Goal: Register for event/course

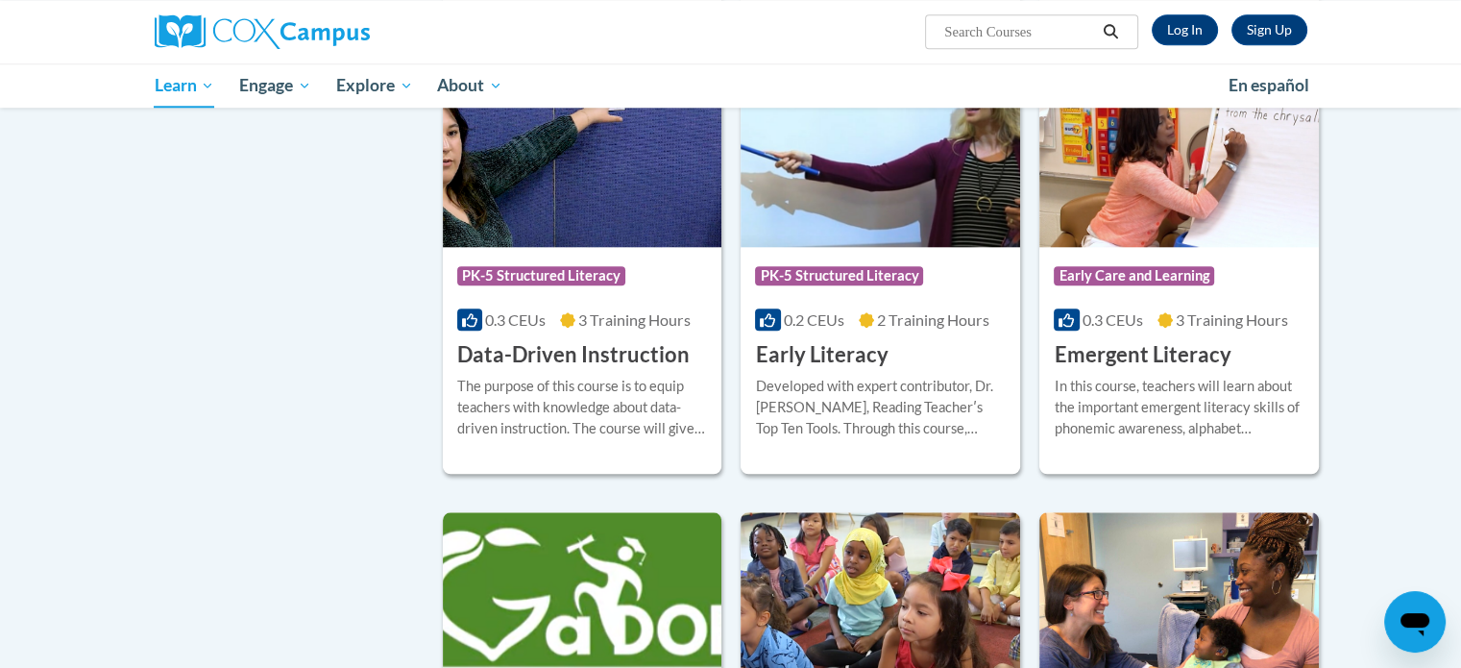
scroll to position [1899, 0]
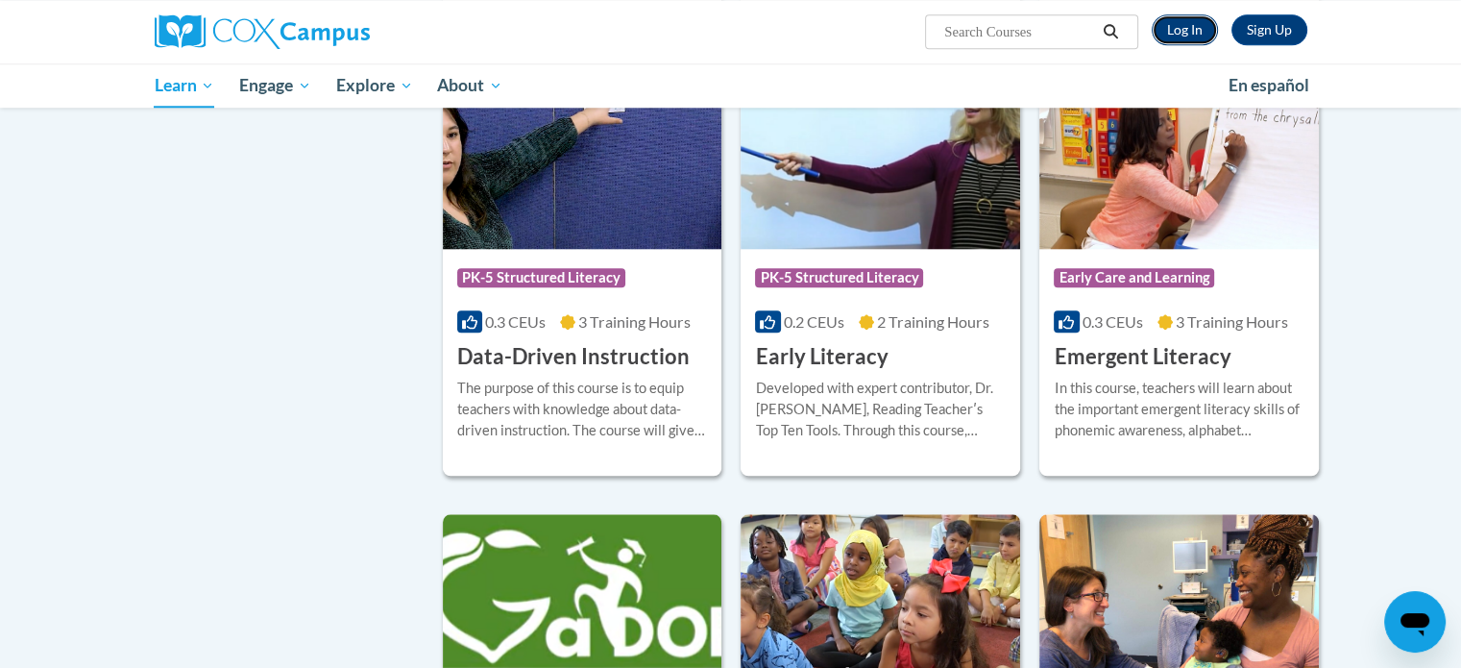
click at [1180, 30] on link "Log In" at bounding box center [1185, 29] width 66 height 31
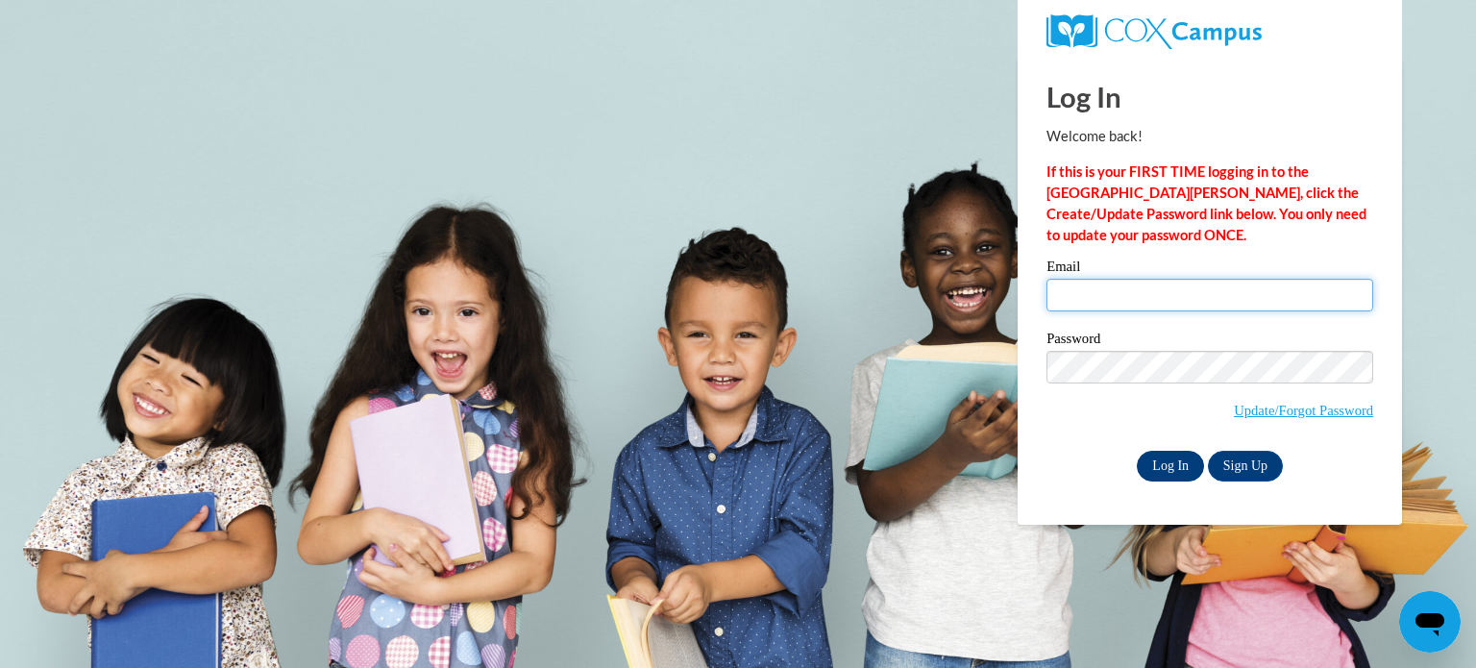
type input "bbuzensk1@cdeducation.org"
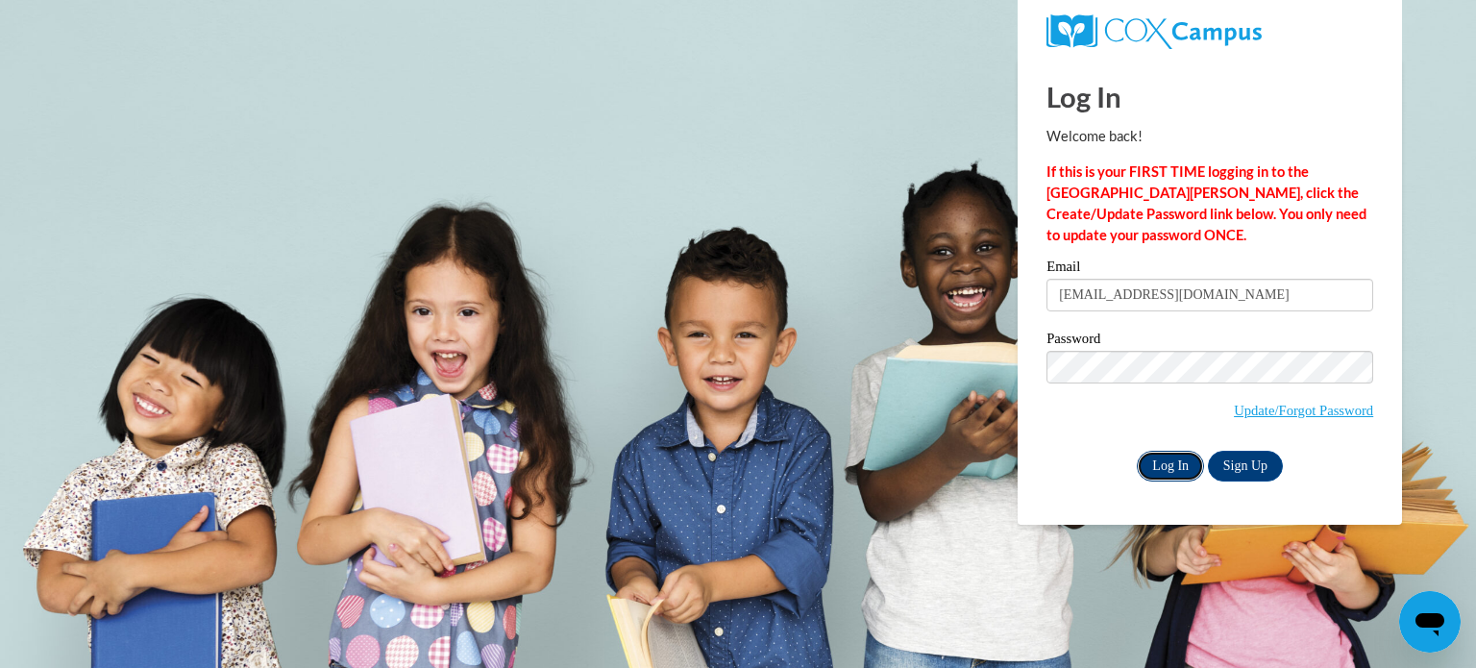
click at [1179, 465] on input "Log In" at bounding box center [1170, 466] width 67 height 31
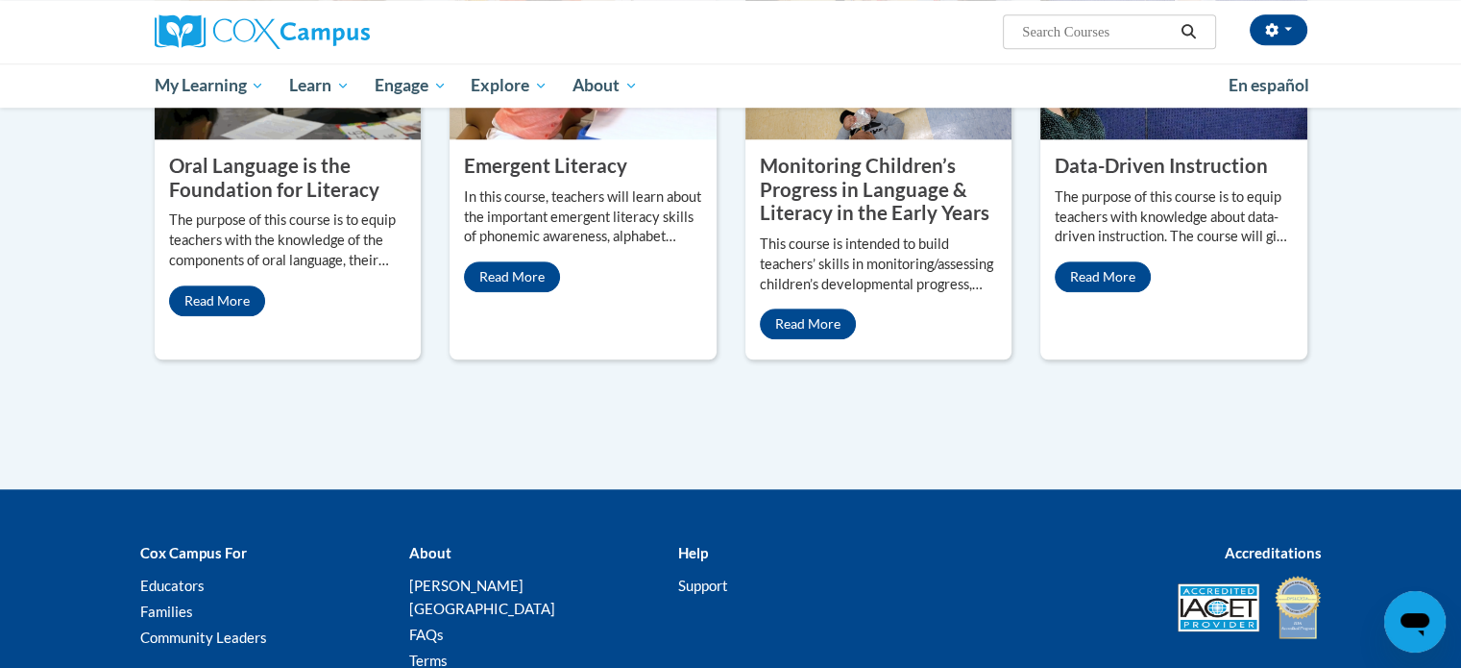
scroll to position [1733, 0]
click at [825, 308] on link "Read More" at bounding box center [808, 323] width 96 height 31
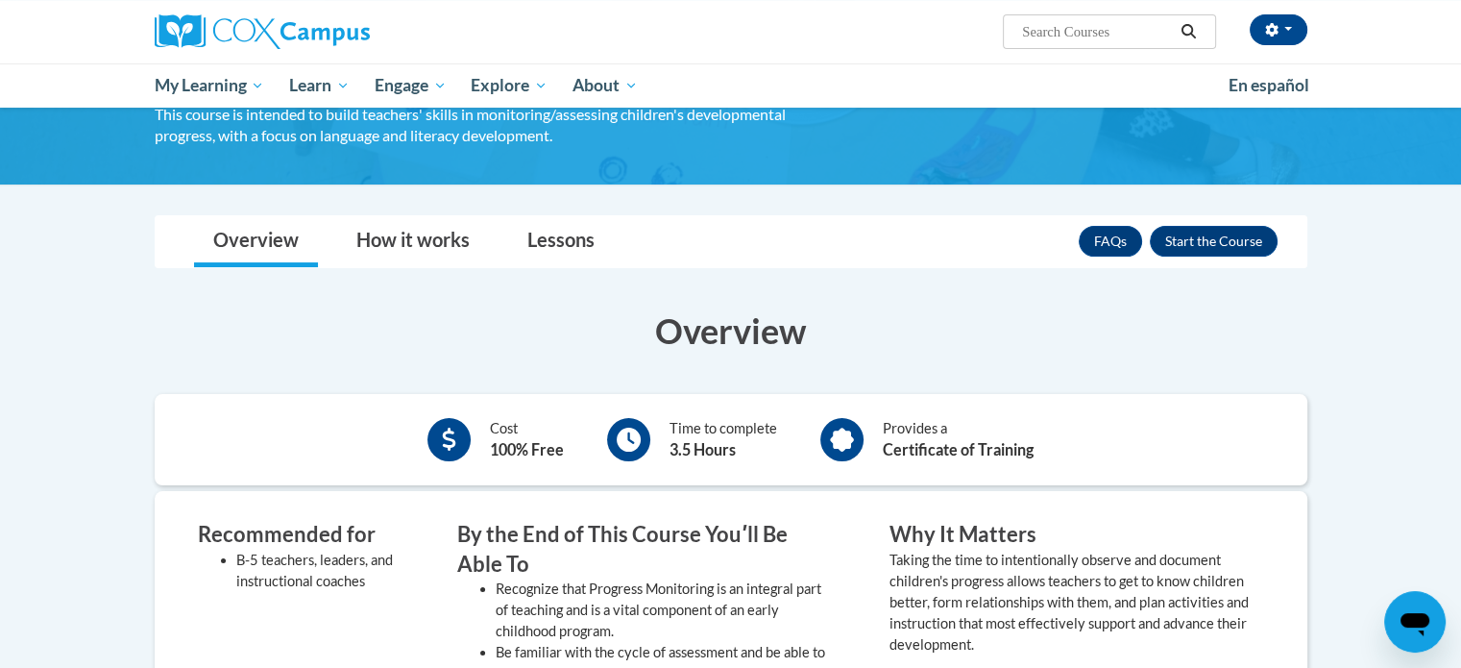
scroll to position [257, 0]
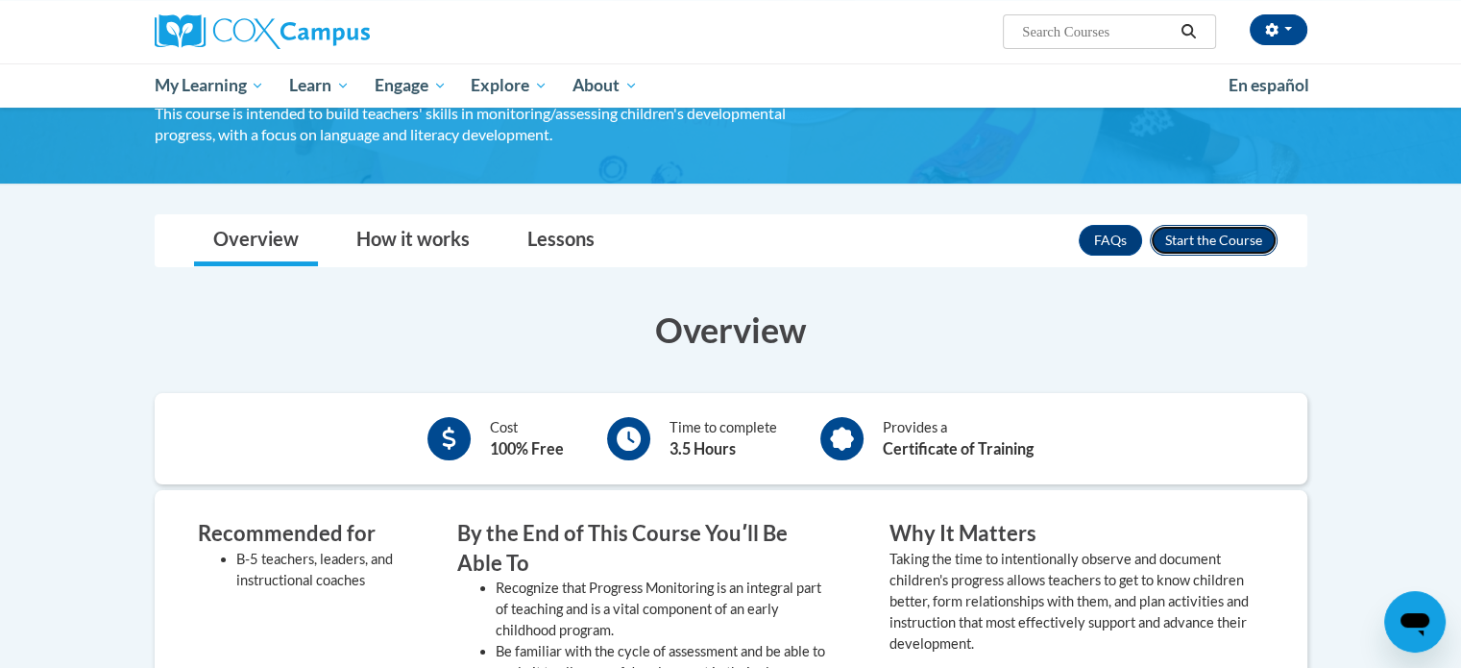
click at [1220, 225] on button "Enroll" at bounding box center [1214, 240] width 128 height 31
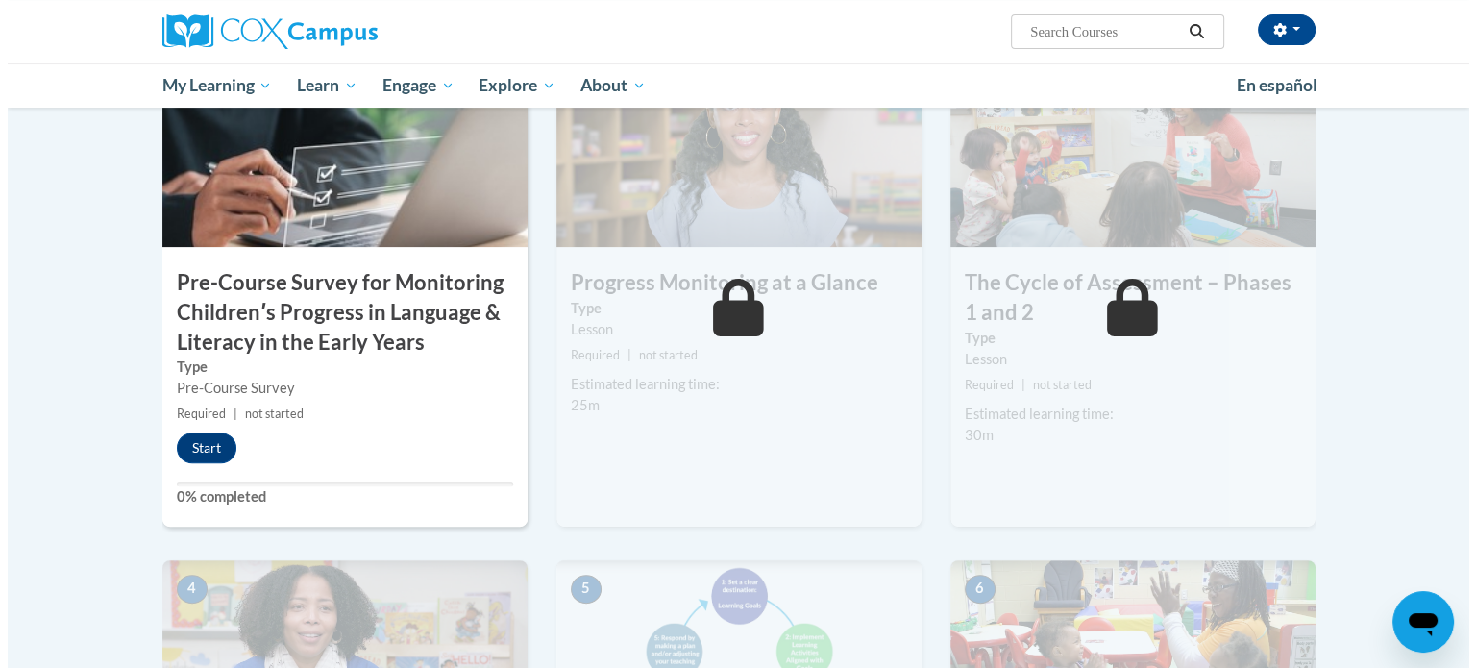
scroll to position [523, 0]
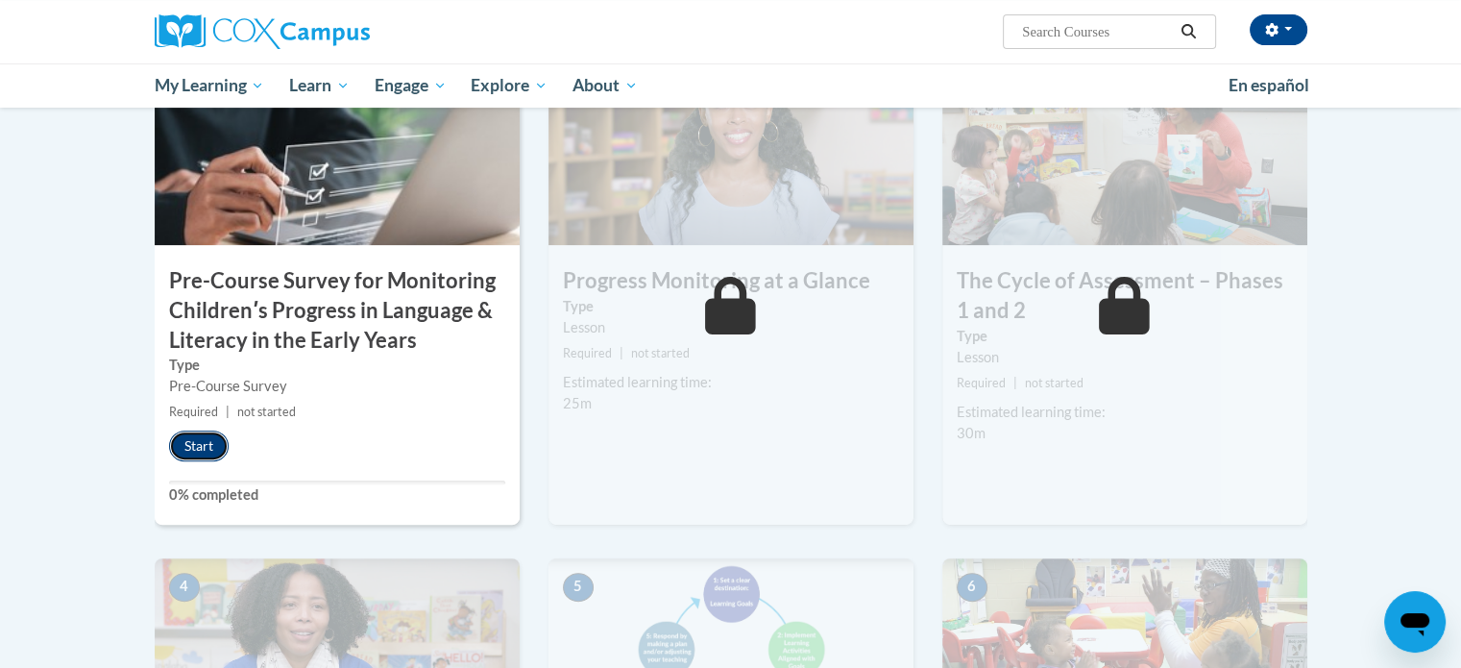
click at [204, 453] on button "Start" at bounding box center [199, 445] width 60 height 31
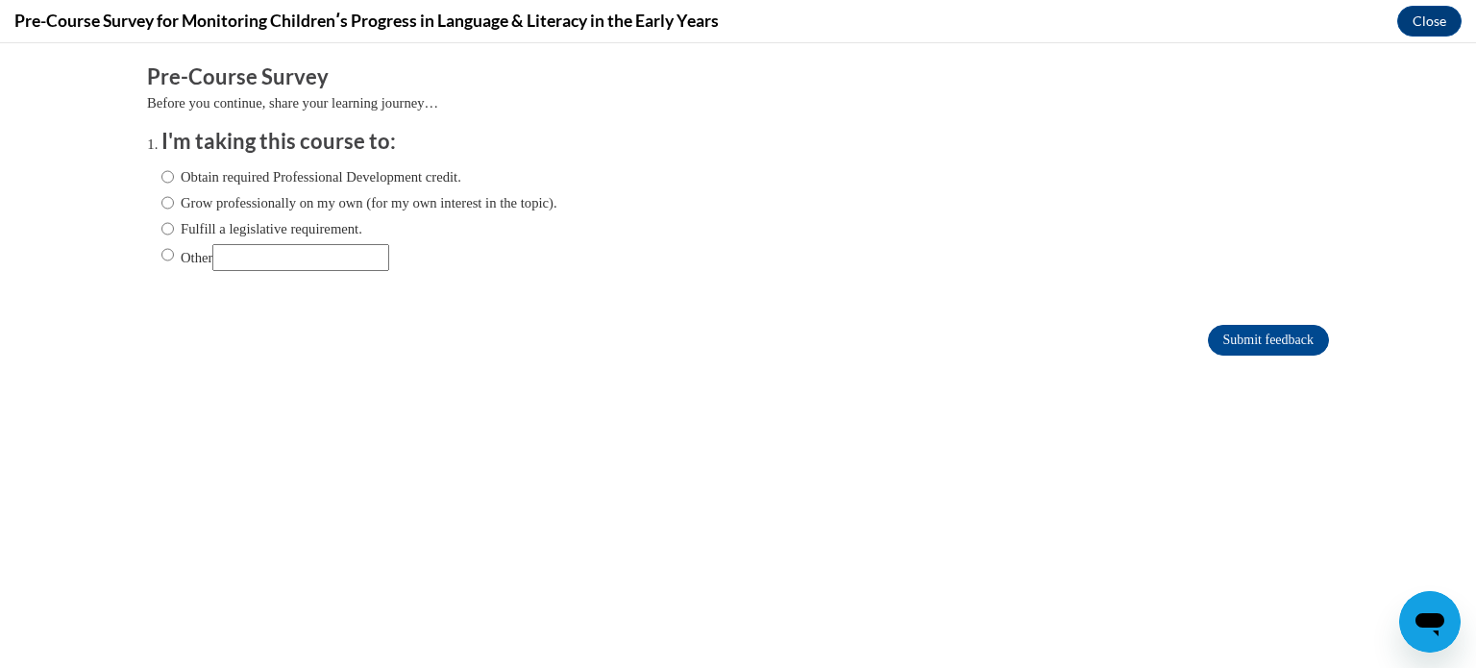
scroll to position [0, 0]
click at [281, 183] on label "Obtain required Professional Development credit." at bounding box center [311, 176] width 300 height 21
click at [174, 183] on input "Obtain required Professional Development credit." at bounding box center [167, 176] width 12 height 21
radio input "true"
click at [1252, 335] on input "Submit feedback" at bounding box center [1268, 340] width 121 height 31
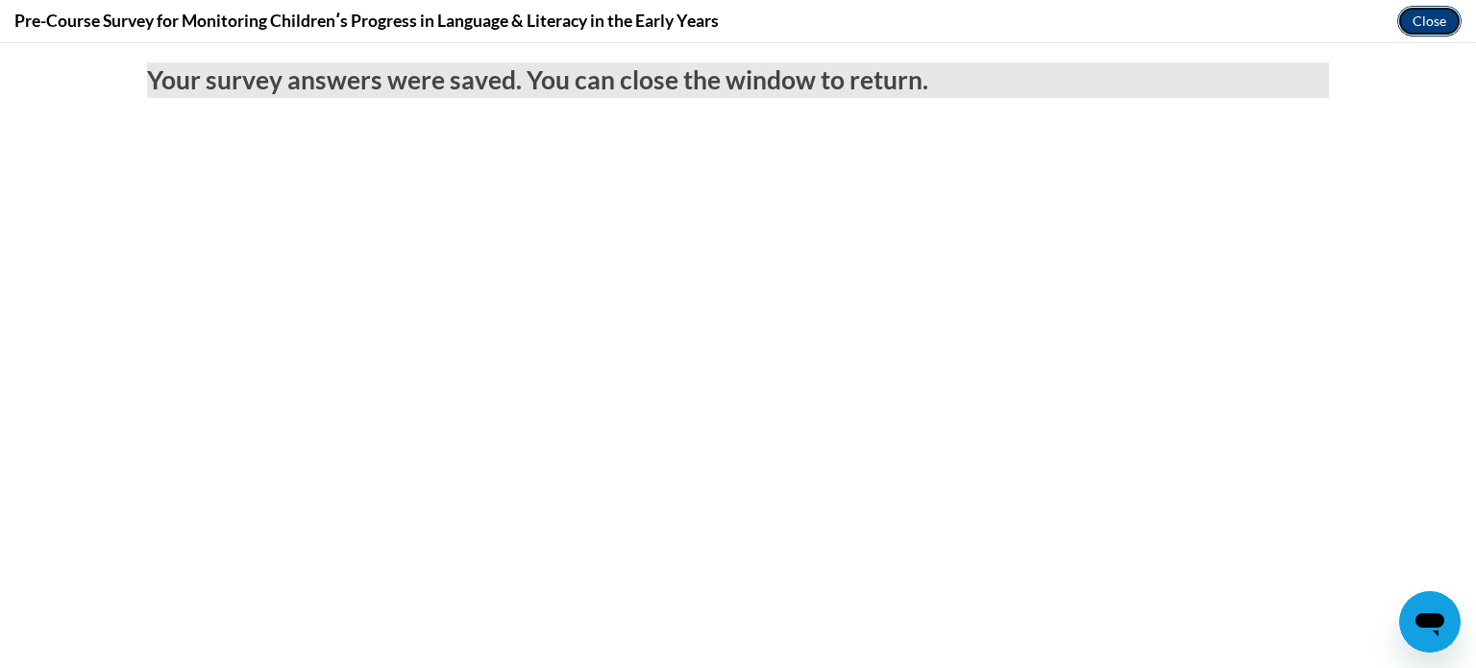
click at [1415, 22] on button "Close" at bounding box center [1429, 21] width 64 height 31
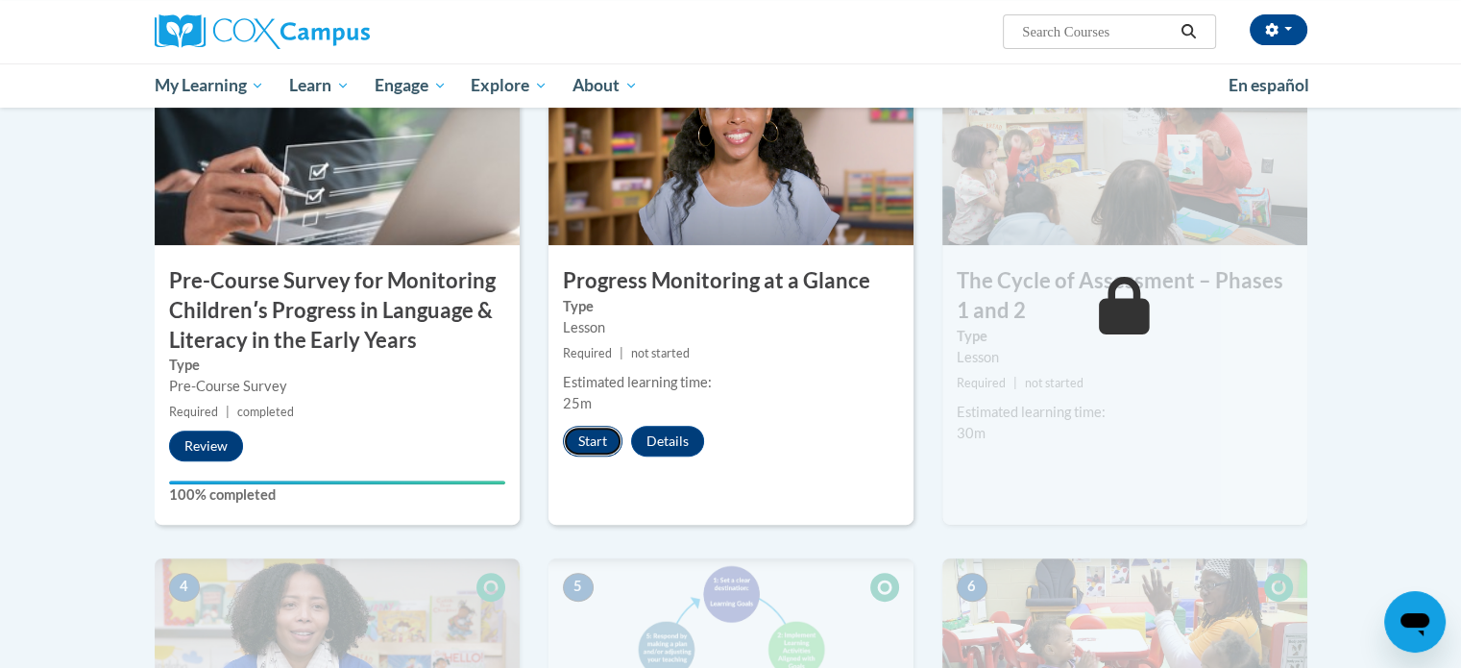
click at [585, 441] on button "Start" at bounding box center [593, 441] width 60 height 31
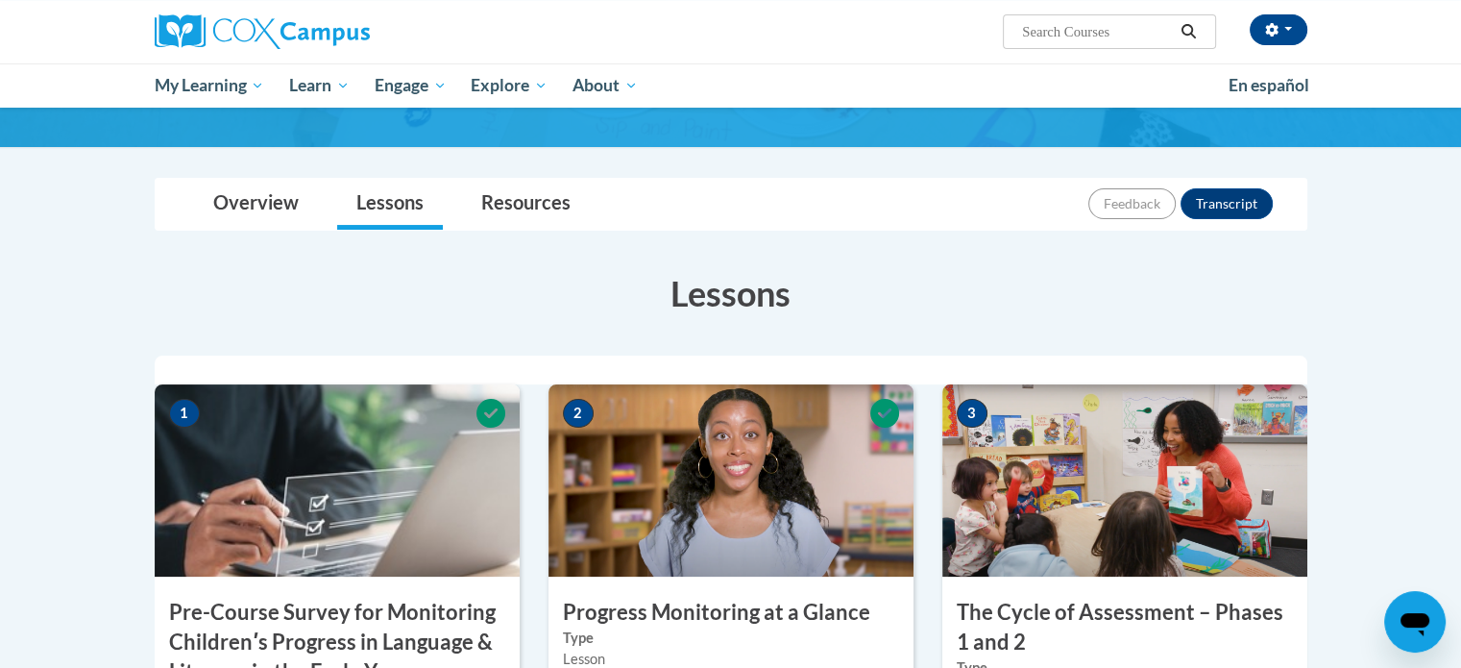
scroll to position [192, 0]
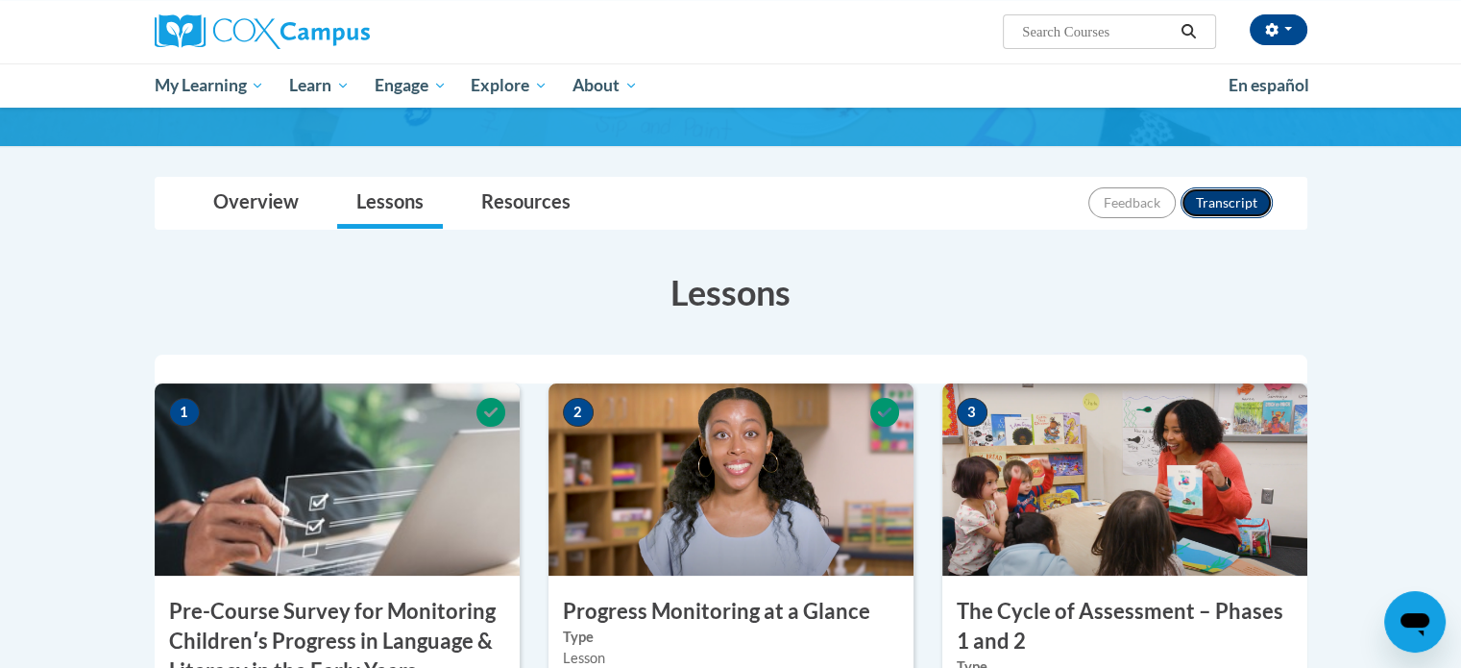
click at [1233, 210] on button "Transcript" at bounding box center [1227, 202] width 92 height 31
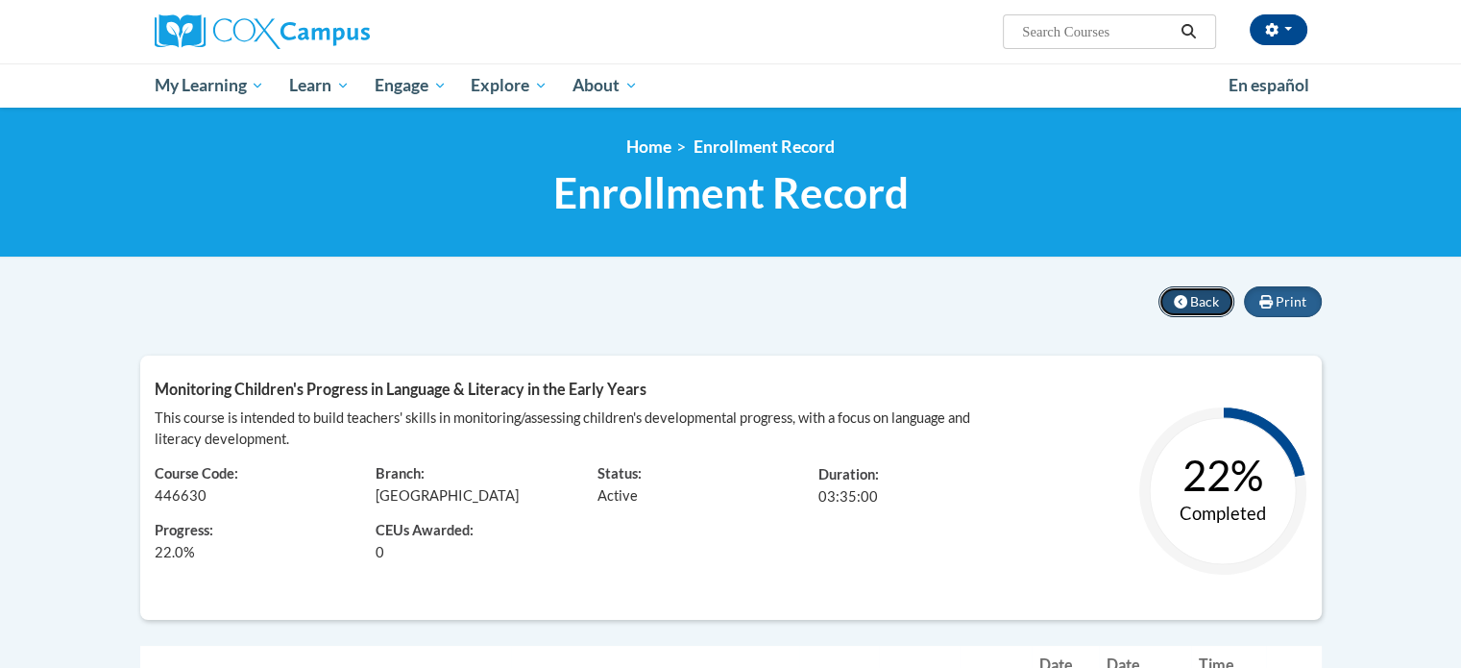
click at [1196, 297] on span "Back" at bounding box center [1204, 301] width 29 height 16
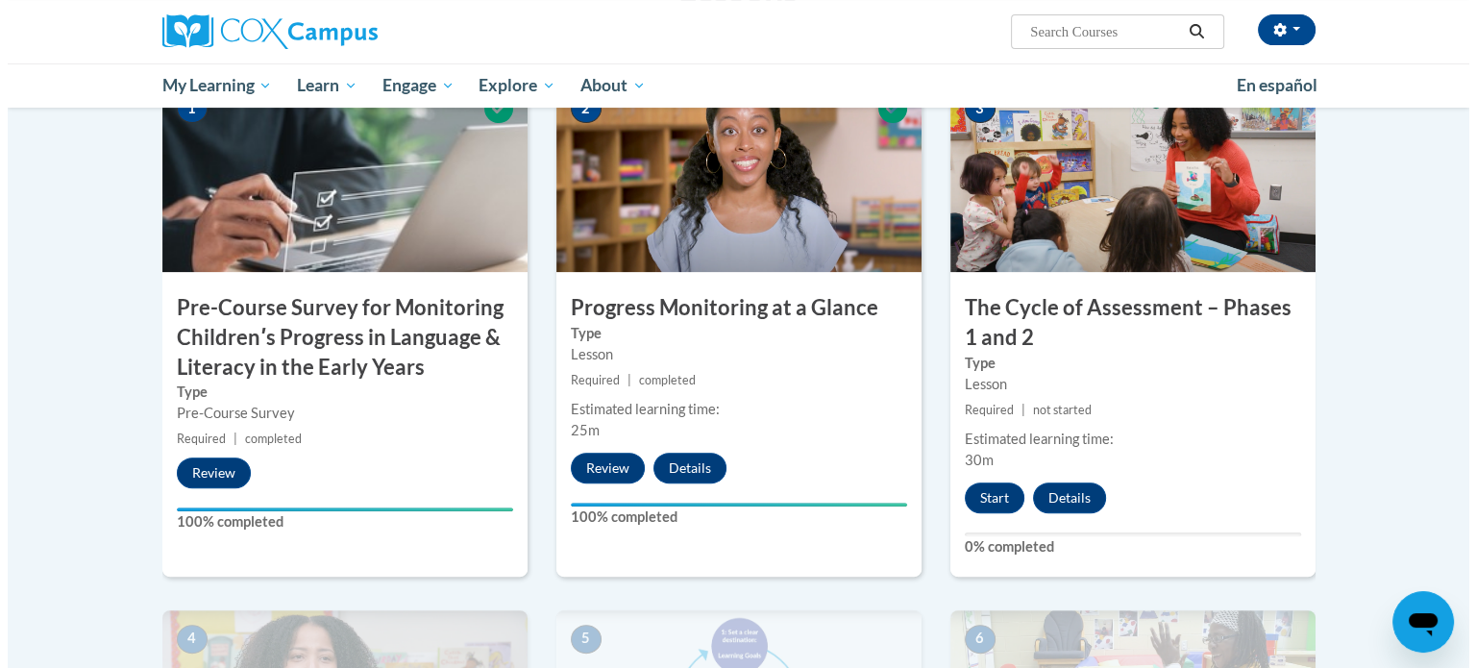
scroll to position [623, 0]
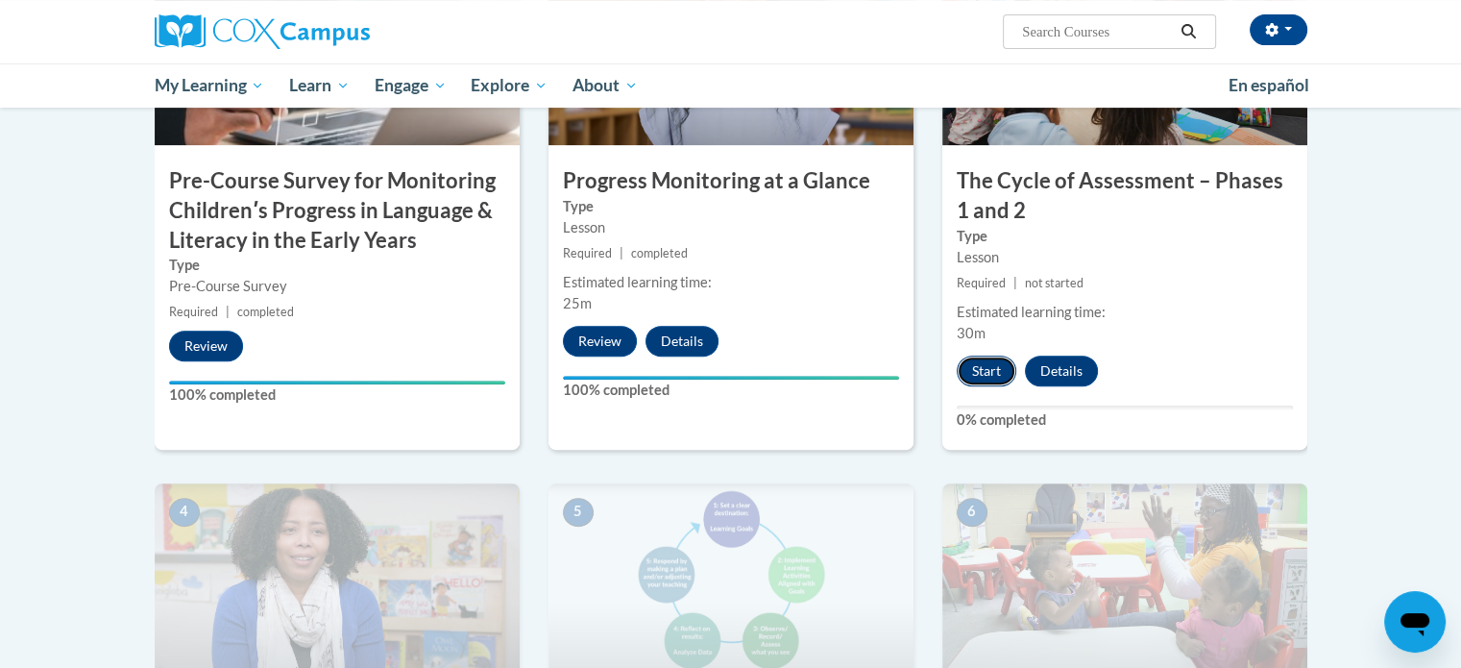
click at [987, 365] on button "Start" at bounding box center [987, 371] width 60 height 31
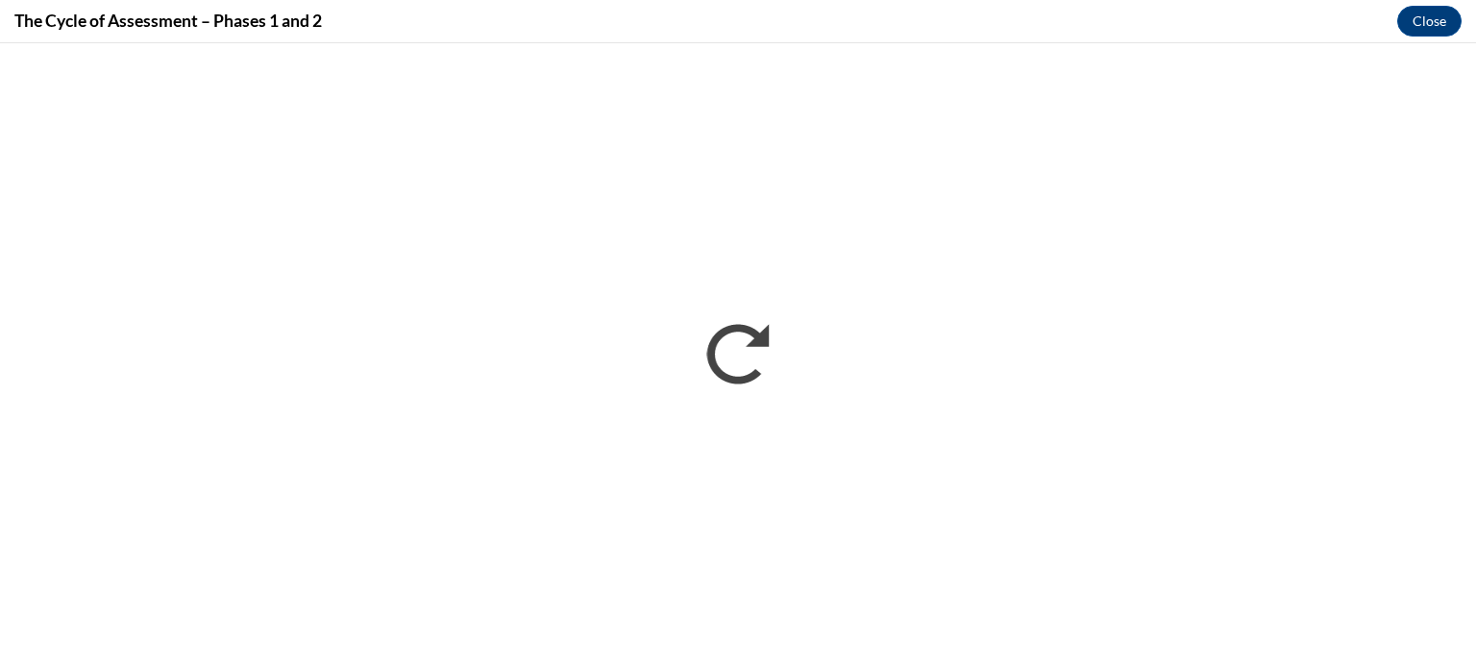
scroll to position [0, 0]
